Goal: Task Accomplishment & Management: Use online tool/utility

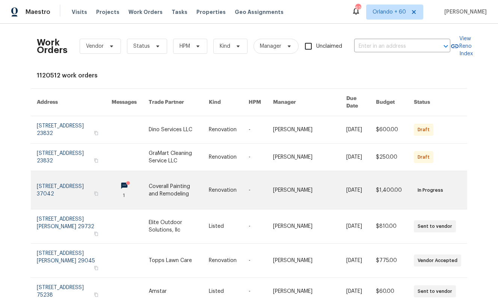
click at [225, 179] on link at bounding box center [229, 190] width 40 height 38
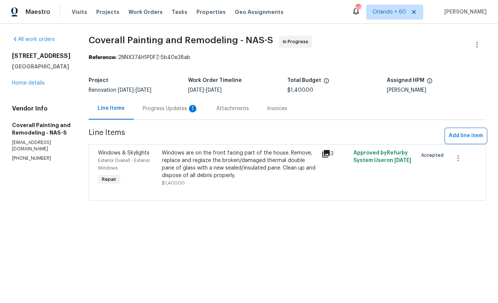
click at [460, 133] on span "Add line item" at bounding box center [466, 135] width 34 height 9
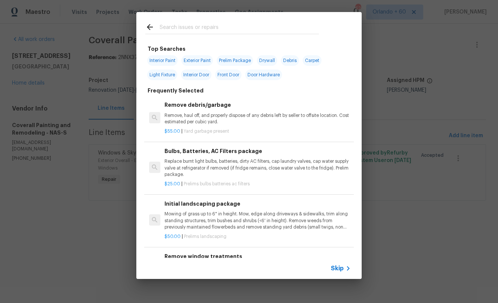
click at [217, 24] on input "text" at bounding box center [239, 28] width 159 height 11
type input "leak"
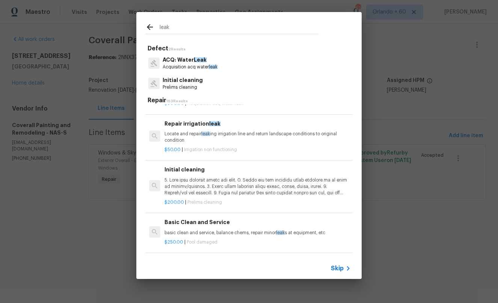
scroll to position [62, 0]
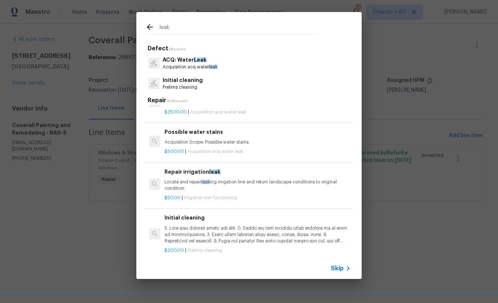
click at [267, 175] on h6 "Repair irrigation leak" at bounding box center [258, 172] width 186 height 8
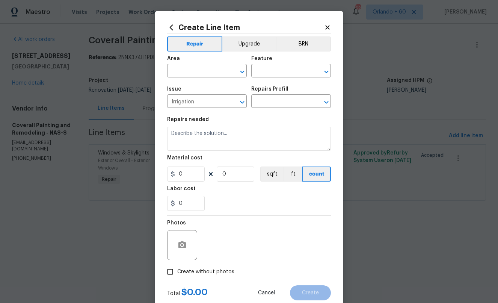
type textarea "Locate and repair leaking irrigation line and return landscape conditions to or…"
type input "1"
type input "Repair irrigation leak $50.00"
type input "50"
click at [274, 72] on input "text" at bounding box center [280, 72] width 59 height 12
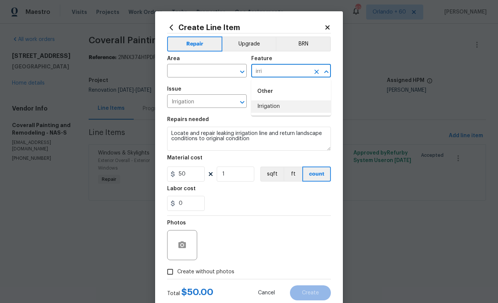
click at [286, 110] on li "Irrigation" at bounding box center [291, 106] width 80 height 12
type input "Irrigation"
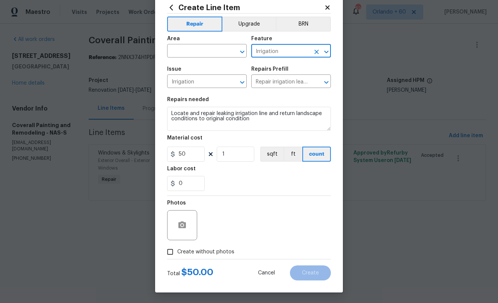
scroll to position [21, 0]
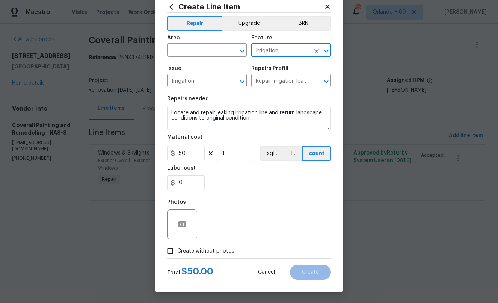
click at [328, 5] on icon at bounding box center [327, 6] width 7 height 7
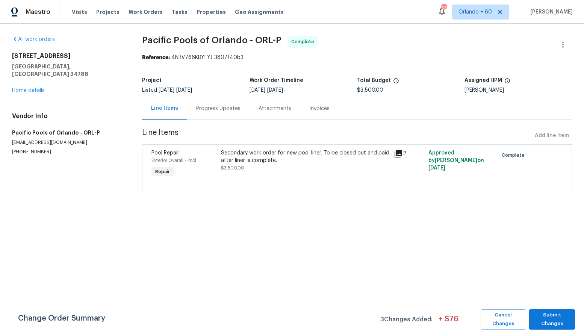
click at [334, 112] on div "Invoices" at bounding box center [319, 108] width 38 height 22
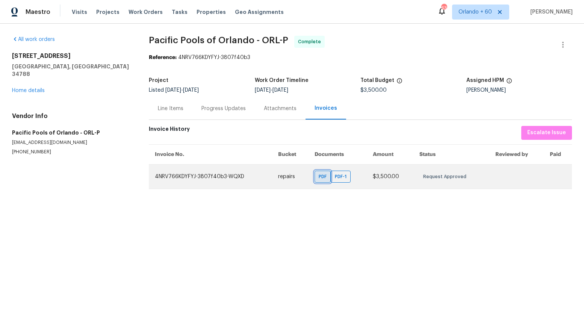
click at [319, 178] on span "PDF" at bounding box center [324, 177] width 11 height 8
click at [346, 175] on span "PDF-1" at bounding box center [342, 177] width 15 height 8
